Goal: Complete application form

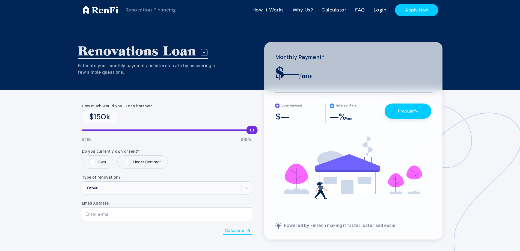
click at [105, 163] on label "Own" at bounding box center [97, 162] width 17 height 7
click at [93, 162] on input "Own" at bounding box center [91, 161] width 4 height 4
radio input "true"
click at [159, 188] on div "Other" at bounding box center [167, 187] width 170 height 13
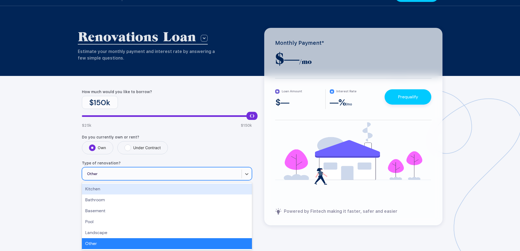
scroll to position [16, 0]
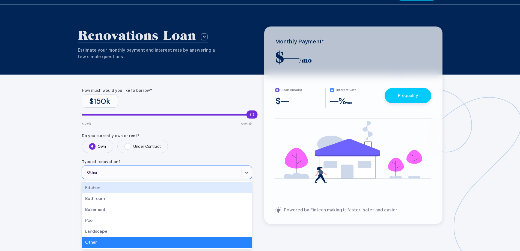
click at [159, 189] on div "Kitchen" at bounding box center [167, 187] width 170 height 11
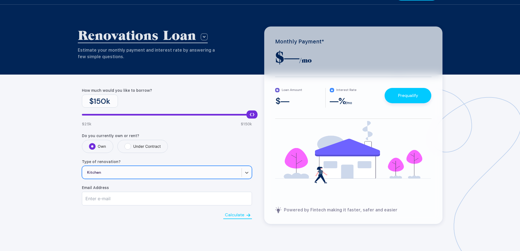
click at [156, 177] on div "Kitchen" at bounding box center [161, 172] width 159 height 13
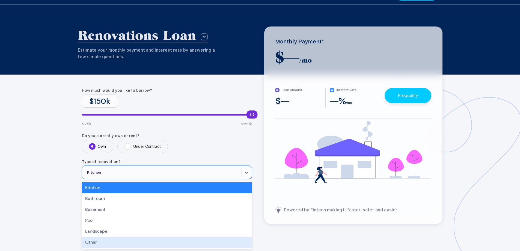
click at [115, 242] on div "Other" at bounding box center [167, 242] width 170 height 11
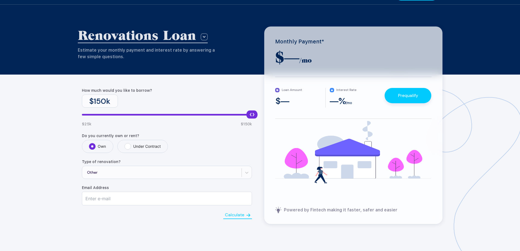
click at [118, 193] on input "text" at bounding box center [166, 198] width 169 height 13
type input "[PERSON_NAME][EMAIL_ADDRESS][DOMAIN_NAME]"
click at [223, 211] on button "Calculate" at bounding box center [237, 215] width 29 height 8
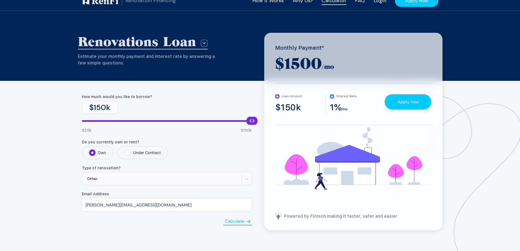
scroll to position [0, 0]
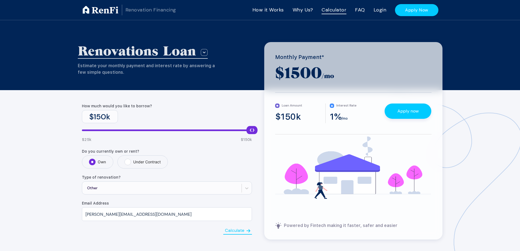
click at [310, 12] on link "Why Us?" at bounding box center [303, 10] width 20 height 8
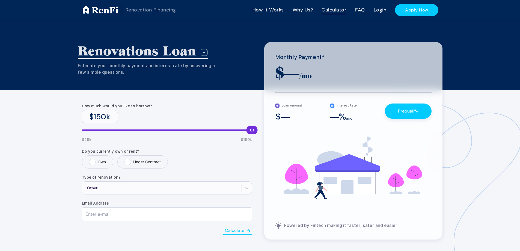
click at [243, 8] on div "RenFi Renovation Financing How it Works Why Us? Calculator FAQ Login Apply Now" at bounding box center [260, 10] width 365 height 20
click at [255, 12] on link "How it Works" at bounding box center [267, 10] width 31 height 8
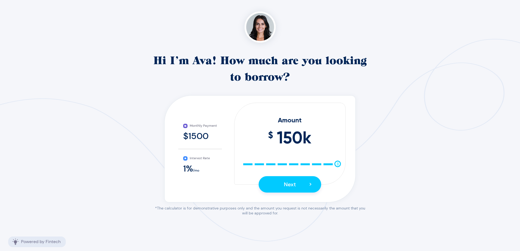
scroll to position [72, 0]
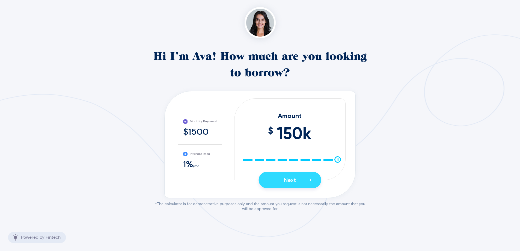
click at [273, 178] on button "Next >" at bounding box center [289, 180] width 63 height 16
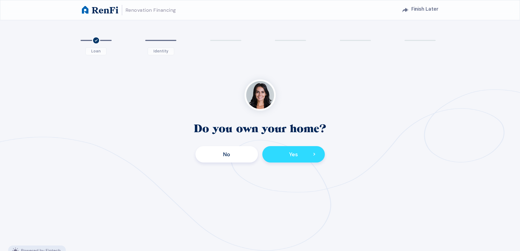
click at [282, 158] on button "Yes >" at bounding box center [293, 154] width 63 height 16
